Goal: Task Accomplishment & Management: Use online tool/utility

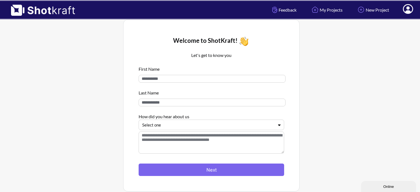
click at [170, 128] on div at bounding box center [208, 125] width 132 height 6
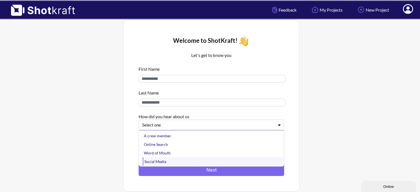
click at [160, 162] on div "Social Media" at bounding box center [213, 161] width 140 height 9
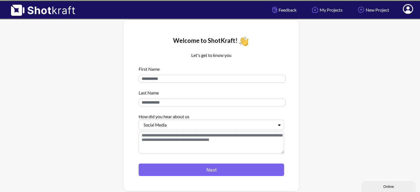
click at [214, 141] on textarea at bounding box center [212, 142] width 146 height 22
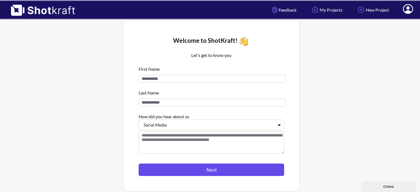
click at [216, 169] on button "Next" at bounding box center [212, 169] width 146 height 12
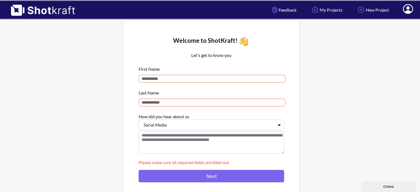
click at [165, 79] on input at bounding box center [212, 79] width 147 height 8
type input "**"
click at [167, 103] on input at bounding box center [212, 102] width 147 height 8
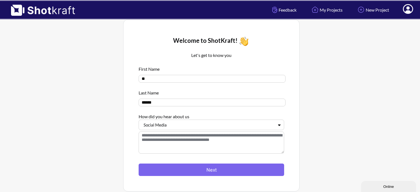
click at [143, 104] on input "*****" at bounding box center [212, 102] width 147 height 8
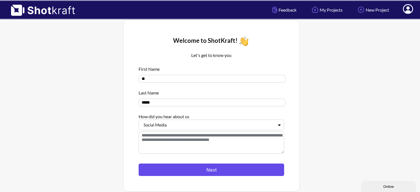
type input "****"
click at [179, 169] on button "Next" at bounding box center [212, 169] width 146 height 12
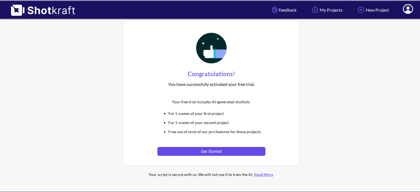
click at [203, 150] on button "Get Started" at bounding box center [211, 151] width 108 height 9
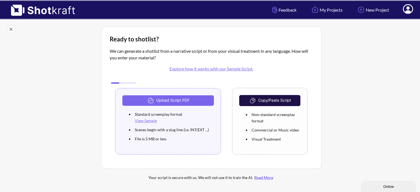
click at [217, 69] on link "Explore how it works with our Sample Script." at bounding box center [212, 68] width 84 height 5
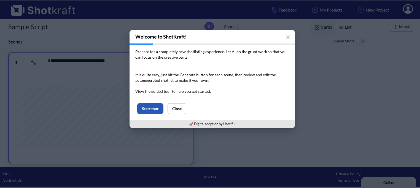
click at [152, 109] on button "Start tour" at bounding box center [150, 108] width 26 height 11
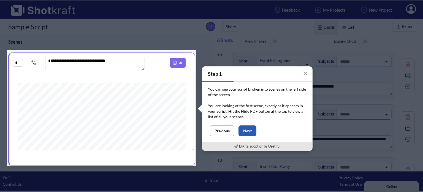
click at [245, 130] on button "Next" at bounding box center [248, 130] width 18 height 11
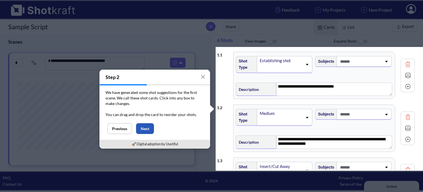
click at [146, 127] on button "Next" at bounding box center [145, 128] width 18 height 11
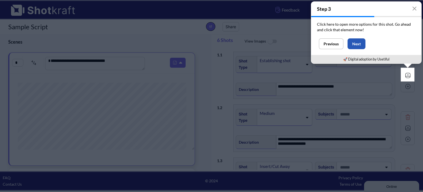
click at [355, 45] on button "Next" at bounding box center [357, 43] width 18 height 11
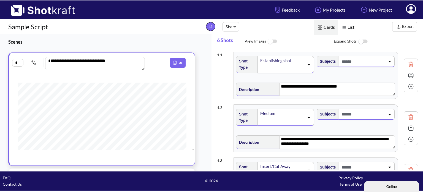
click at [298, 61] on div "Establishing shot" at bounding box center [282, 60] width 45 height 7
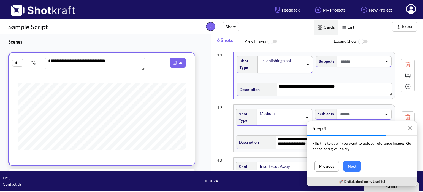
click at [213, 83] on div "**********" at bounding box center [318, 102] width 212 height 136
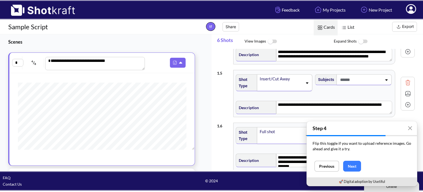
scroll to position [193, 0]
click at [360, 166] on button "Next" at bounding box center [353, 165] width 18 height 11
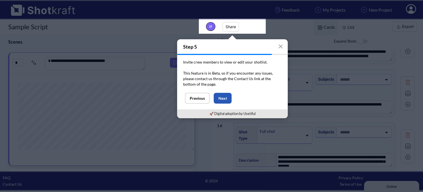
click at [223, 98] on button "Next" at bounding box center [223, 98] width 18 height 11
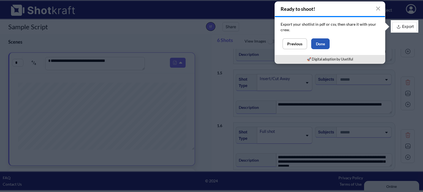
click at [320, 43] on button "Done" at bounding box center [321, 43] width 18 height 11
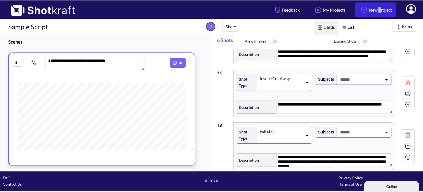
drag, startPoint x: 14, startPoint y: 0, endPoint x: 374, endPoint y: 9, distance: 359.6
click at [374, 9] on link "New Project" at bounding box center [376, 9] width 41 height 15
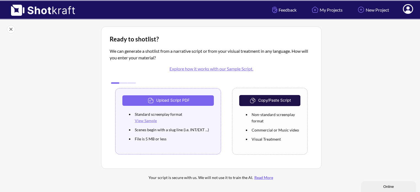
click at [115, 82] on div at bounding box center [115, 82] width 8 height 1
drag, startPoint x: 136, startPoint y: 112, endPoint x: 182, endPoint y: 116, distance: 46.1
click at [182, 116] on ul "Standard screenplay format View Sample Scenes begin with a slug line (i.e. INT/…" at bounding box center [168, 126] width 92 height 34
copy li "Standard screenplay format"
drag, startPoint x: 134, startPoint y: 128, endPoint x: 210, endPoint y: 129, distance: 75.8
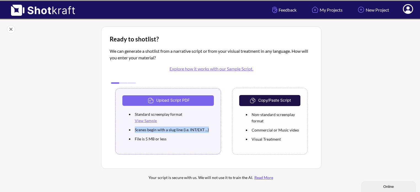
click at [210, 129] on li "Scenes begin with a slug line (i.e. INT/EXT ...)" at bounding box center [173, 129] width 81 height 9
copy li "Scenes begin with a slug line (i.e. INT/EXT ...)"
click at [164, 100] on button "Upload Script PDF" at bounding box center [168, 100] width 92 height 10
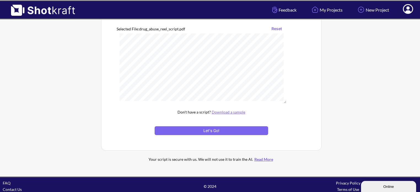
scroll to position [75, 0]
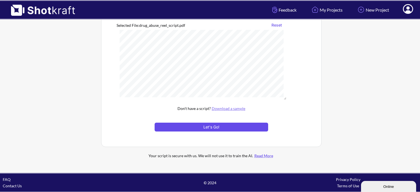
click at [212, 126] on button "Let's Go!" at bounding box center [212, 126] width 114 height 9
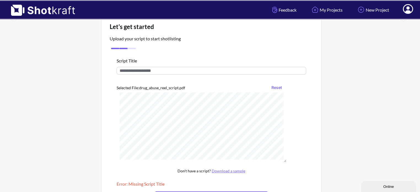
scroll to position [0, 0]
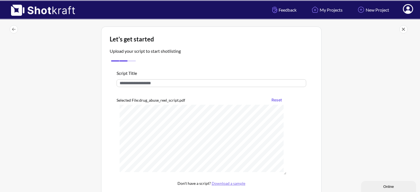
click at [153, 82] on input "text" at bounding box center [212, 83] width 190 height 8
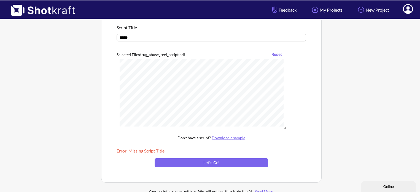
scroll to position [81, 0]
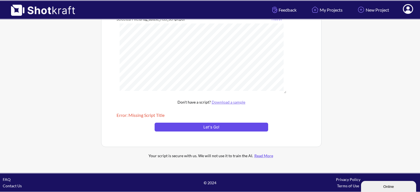
type input "*****"
click at [231, 128] on button "Let's Go!" at bounding box center [212, 126] width 114 height 9
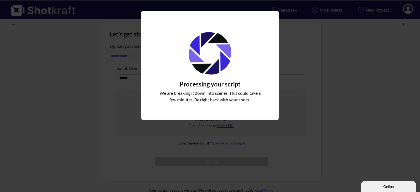
scroll to position [0, 0]
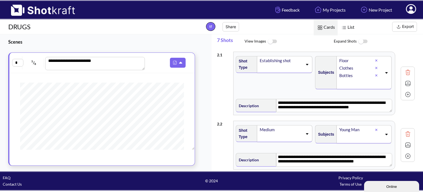
click at [271, 42] on img at bounding box center [272, 42] width 12 height 12
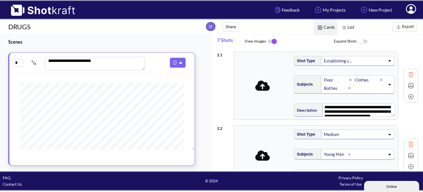
click at [261, 90] on icon at bounding box center [263, 86] width 15 height 12
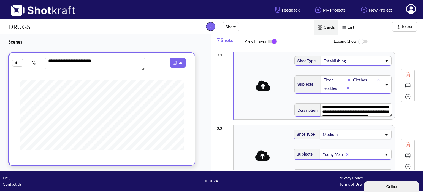
click at [363, 40] on img at bounding box center [363, 42] width 12 height 12
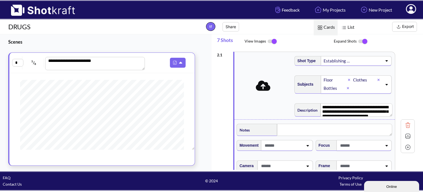
click at [363, 40] on img at bounding box center [363, 42] width 12 height 12
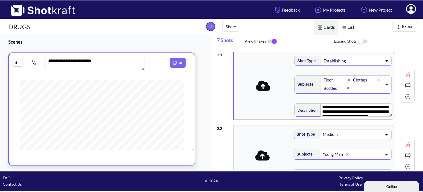
click at [360, 41] on img at bounding box center [363, 42] width 12 height 12
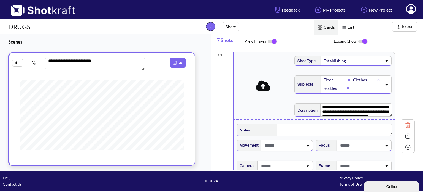
click at [365, 40] on img at bounding box center [363, 42] width 12 height 12
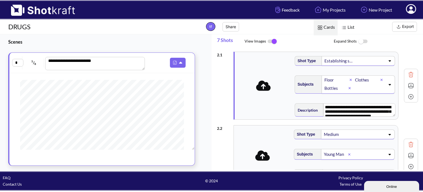
click at [265, 84] on icon at bounding box center [263, 86] width 15 height 12
click at [406, 25] on button "Export" at bounding box center [405, 27] width 25 height 10
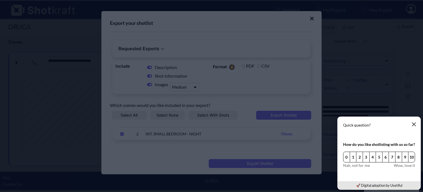
click at [413, 126] on icon "button" at bounding box center [414, 123] width 3 height 3
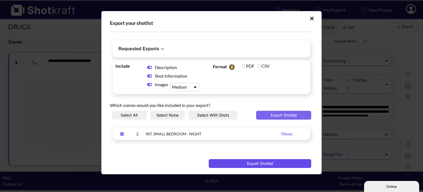
click at [272, 164] on button "Export Shotlist" at bounding box center [260, 163] width 103 height 9
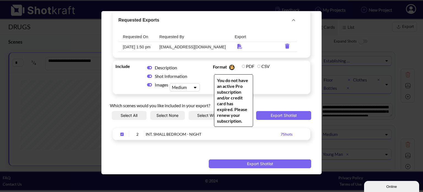
scroll to position [33, 0]
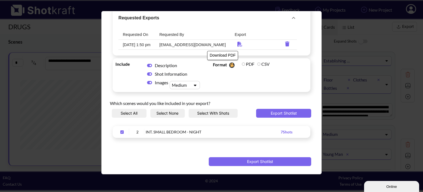
click at [238, 44] on icon "Download PDF" at bounding box center [240, 44] width 5 height 5
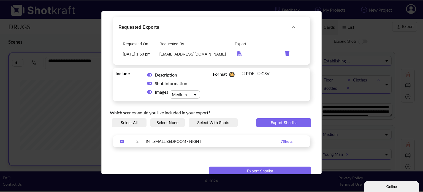
scroll to position [0, 0]
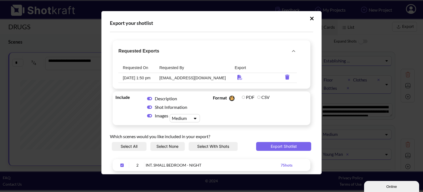
click at [310, 16] on icon "Upload Script" at bounding box center [312, 19] width 4 height 6
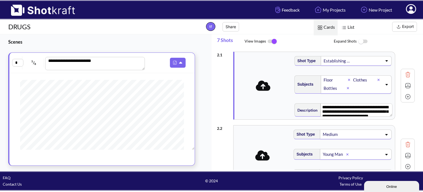
click at [273, 38] on img at bounding box center [272, 42] width 12 height 12
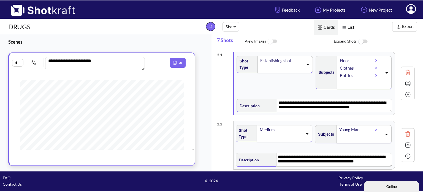
click at [273, 39] on img at bounding box center [272, 42] width 12 height 12
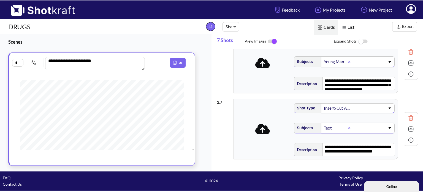
scroll to position [358, 0]
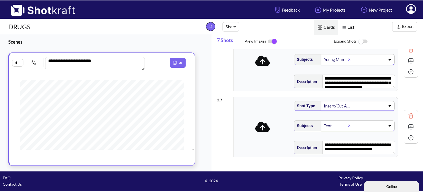
click at [335, 122] on div "Text" at bounding box center [336, 125] width 25 height 7
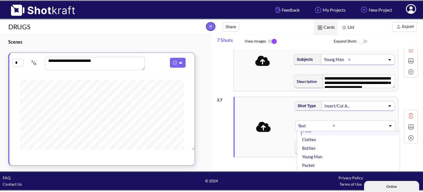
scroll to position [10, 0]
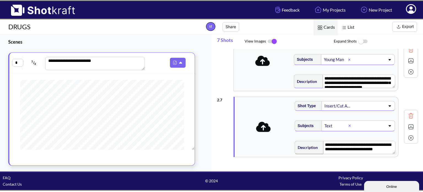
click at [230, 139] on div "**********" at bounding box center [317, 127] width 201 height 66
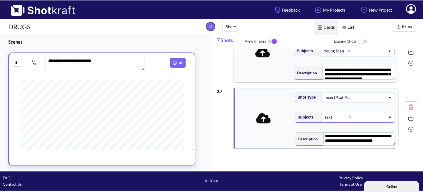
scroll to position [368, 0]
